Goal: Transaction & Acquisition: Obtain resource

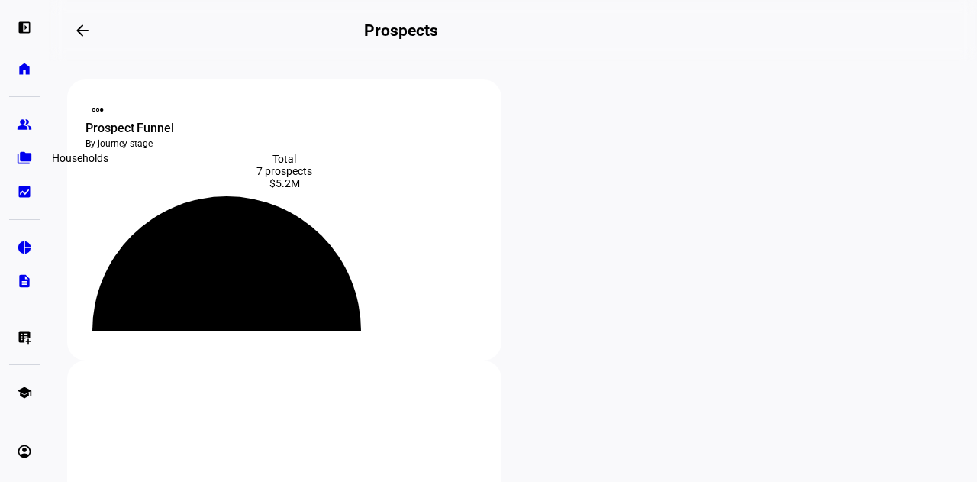
click at [24, 161] on eth-mat-symbol "folder_copy" at bounding box center [24, 157] width 15 height 15
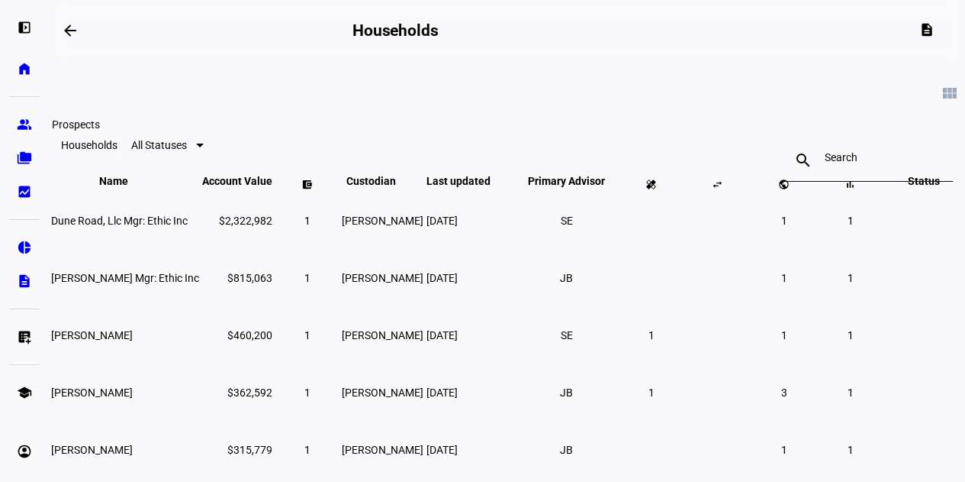
click at [27, 124] on eth-mat-symbol "group" at bounding box center [24, 124] width 15 height 15
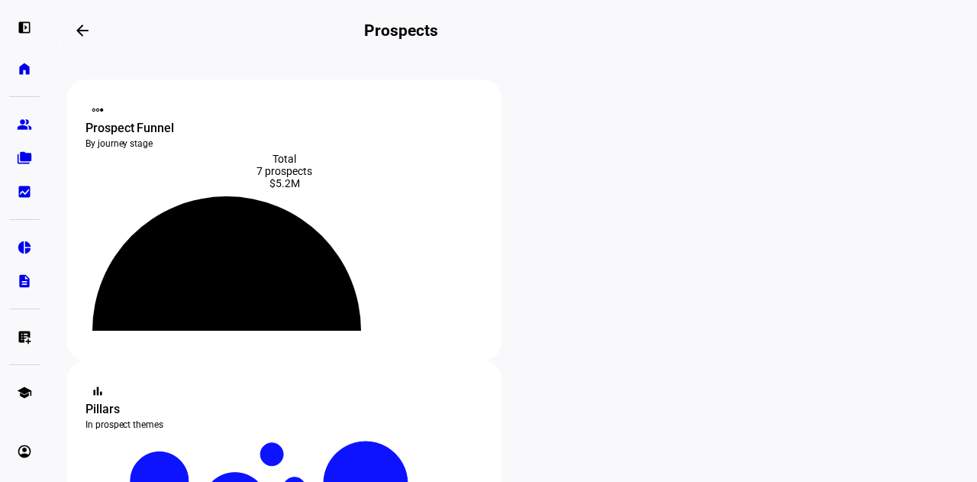
click at [231, 187] on div "$5.2M" at bounding box center [284, 183] width 398 height 12
click at [334, 219] on icon at bounding box center [226, 259] width 282 height 141
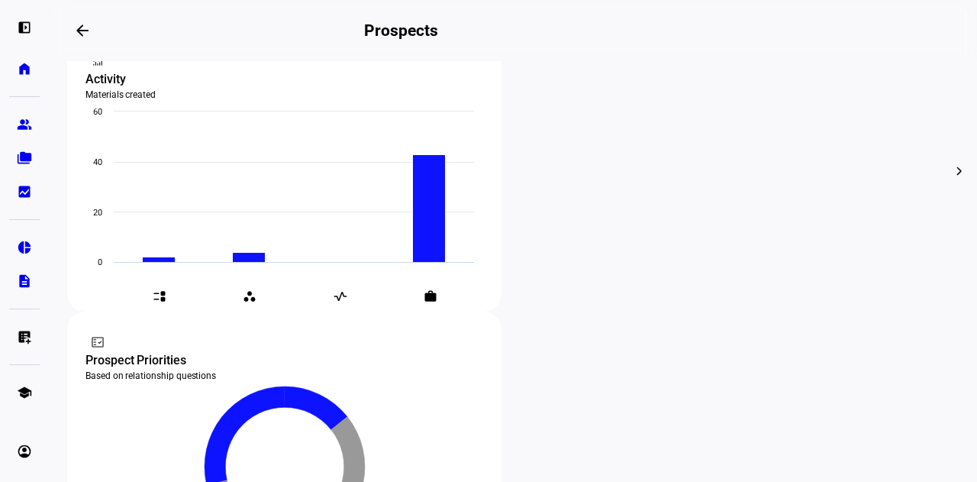
scroll to position [840, 0]
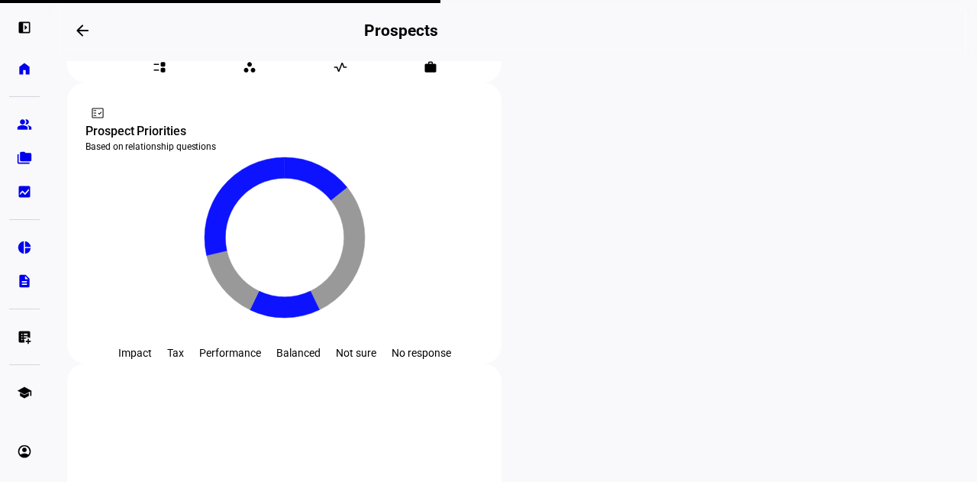
scroll to position [847, 0]
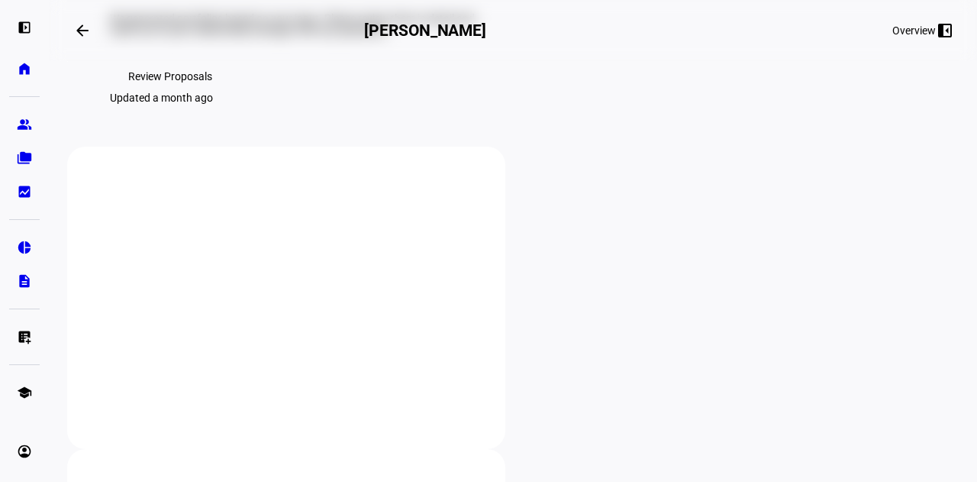
scroll to position [153, 0]
click at [195, 89] on span "Review Proposals" at bounding box center [170, 73] width 84 height 31
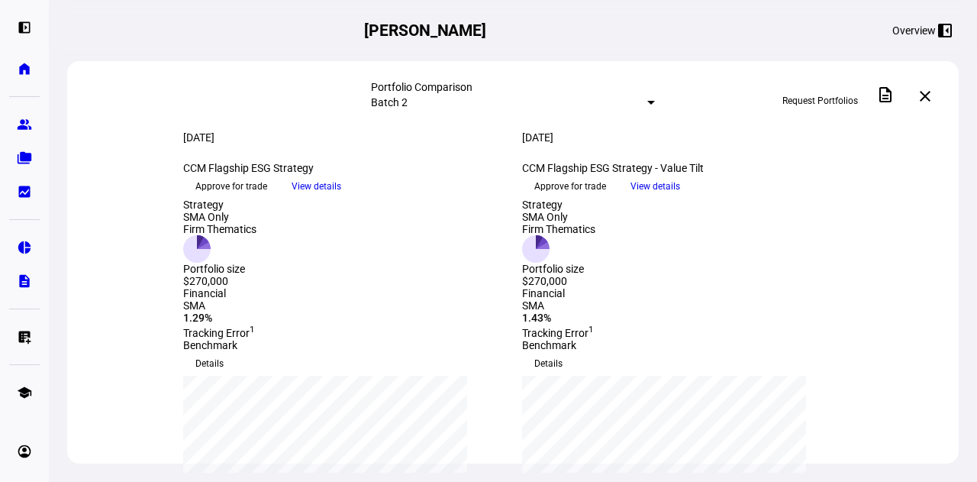
click at [341, 198] on span "View details" at bounding box center [317, 186] width 50 height 23
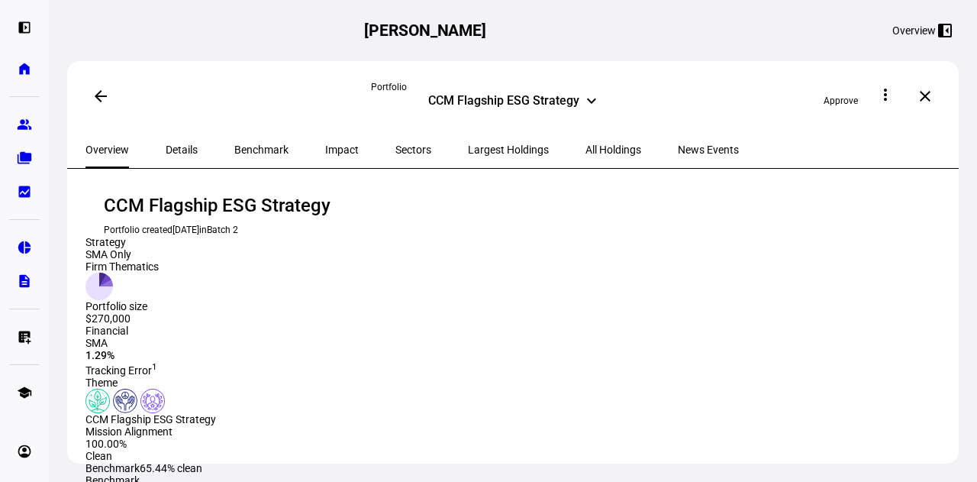
click at [102, 89] on mat-icon "arrow_back" at bounding box center [101, 96] width 18 height 18
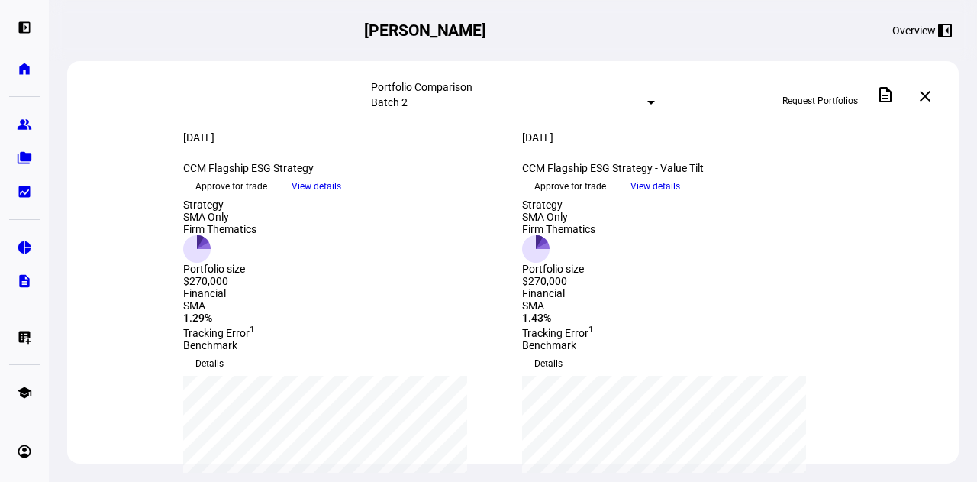
click at [680, 198] on span "View details" at bounding box center [655, 186] width 50 height 23
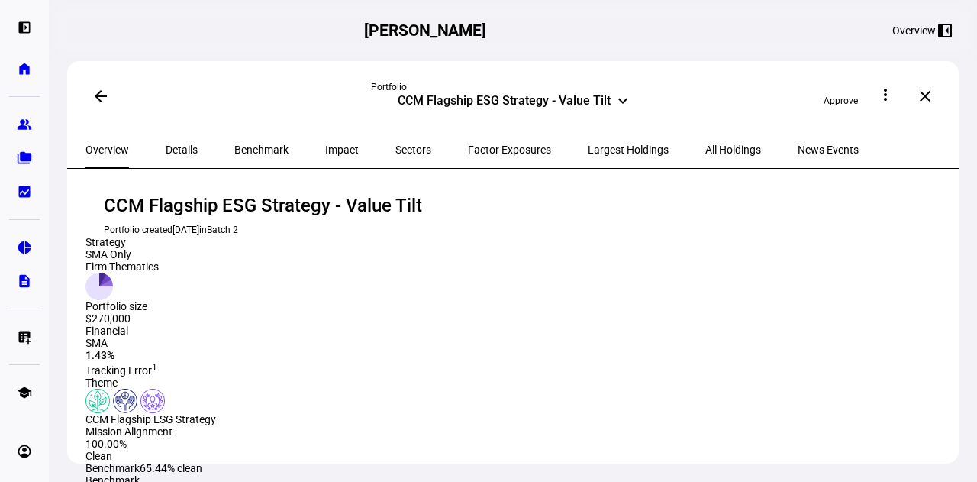
click at [705, 149] on span "All Holdings" at bounding box center [733, 149] width 56 height 11
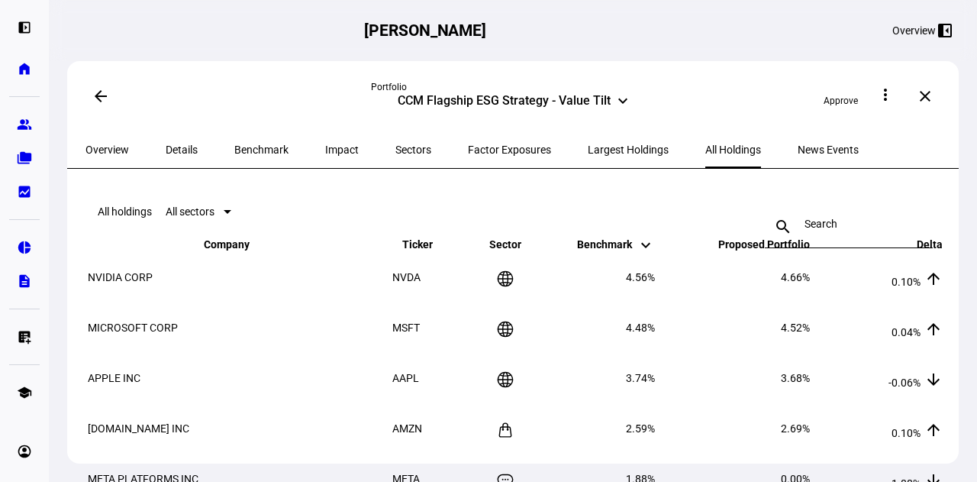
click at [756, 250] on span "Proposed Portfolio keyboard_arrow_down keyboard_arrow_up" at bounding box center [752, 244] width 114 height 12
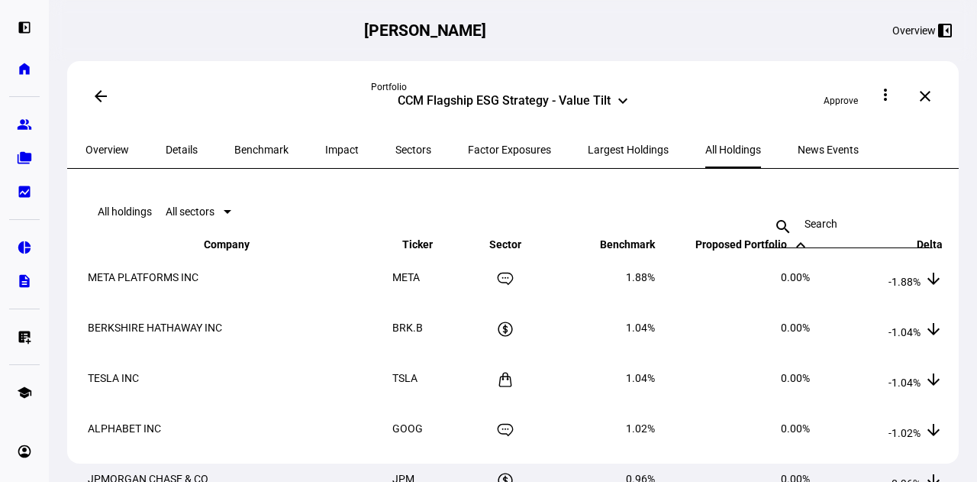
click at [756, 250] on span "Proposed Portfolio keyboard_arrow_down keyboard_arrow_up" at bounding box center [752, 244] width 114 height 12
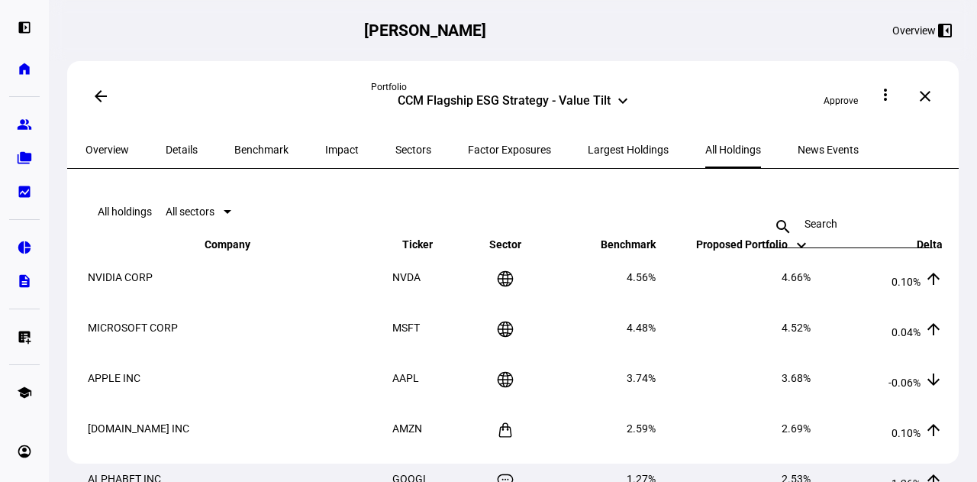
click at [492, 233] on mat-toolbar "All holdings All sectors search close" at bounding box center [514, 211] width 859 height 49
click at [894, 96] on mat-icon "more_vert" at bounding box center [885, 94] width 18 height 18
click at [853, 166] on span "View PDF" at bounding box center [874, 172] width 45 height 12
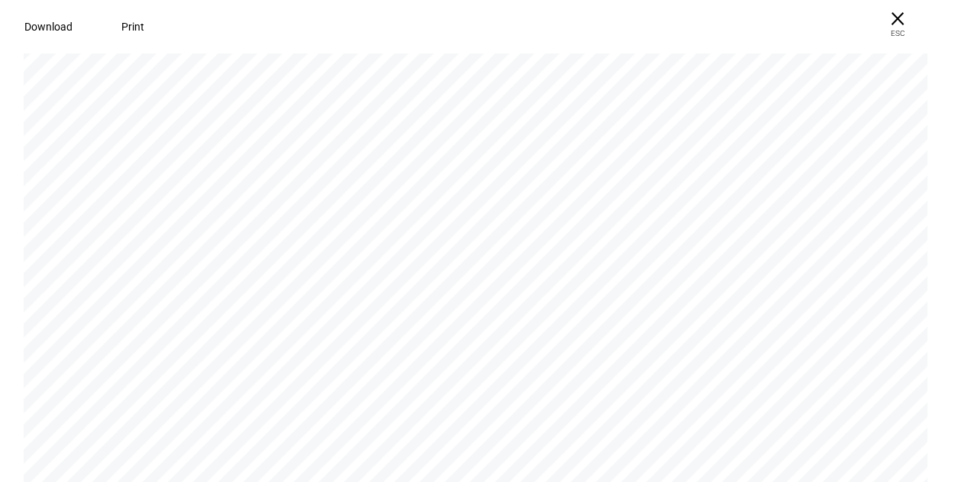
scroll to position [5953, 0]
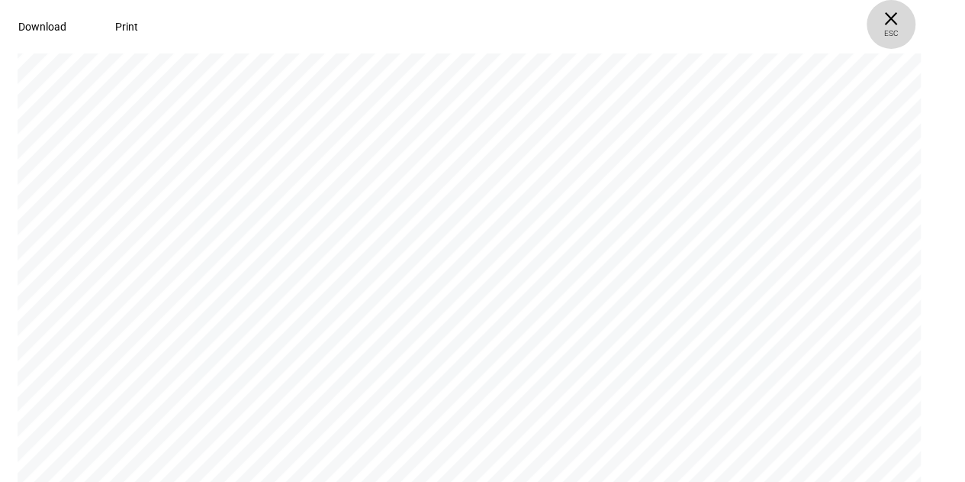
click at [916, 15] on span "× ESC" at bounding box center [891, 24] width 49 height 49
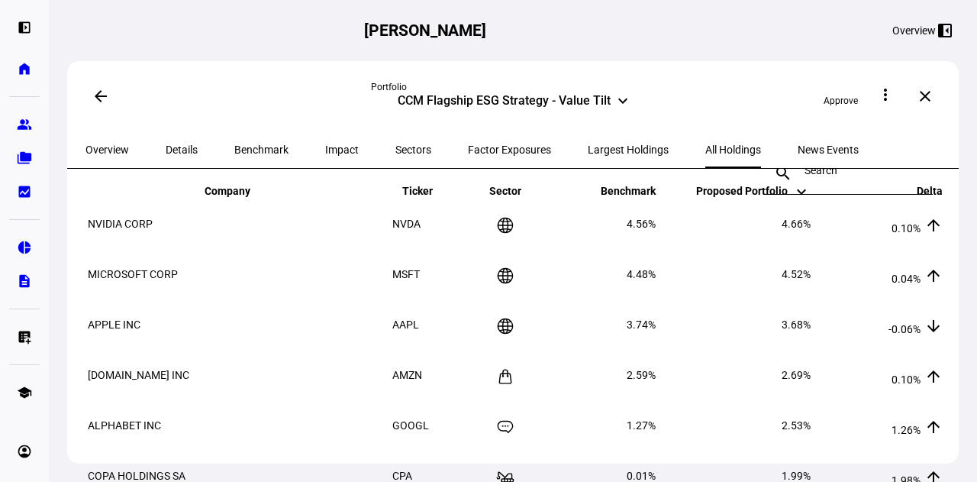
scroll to position [0, 0]
